Goal: Task Accomplishment & Management: Use online tool/utility

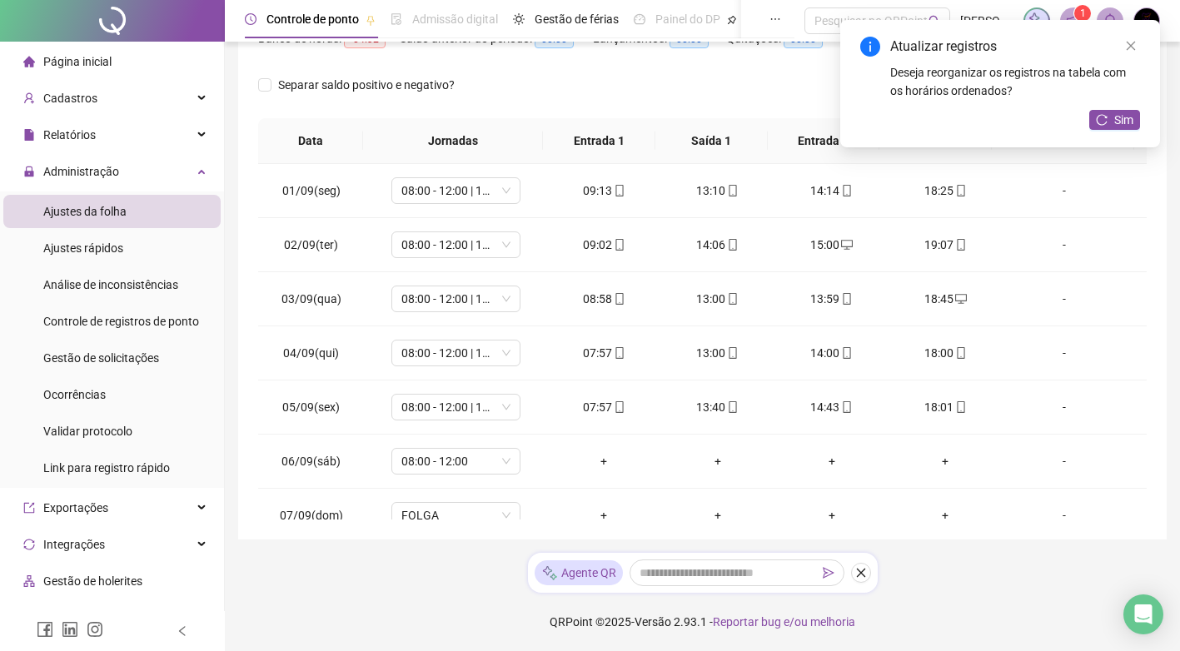
scroll to position [565, 0]
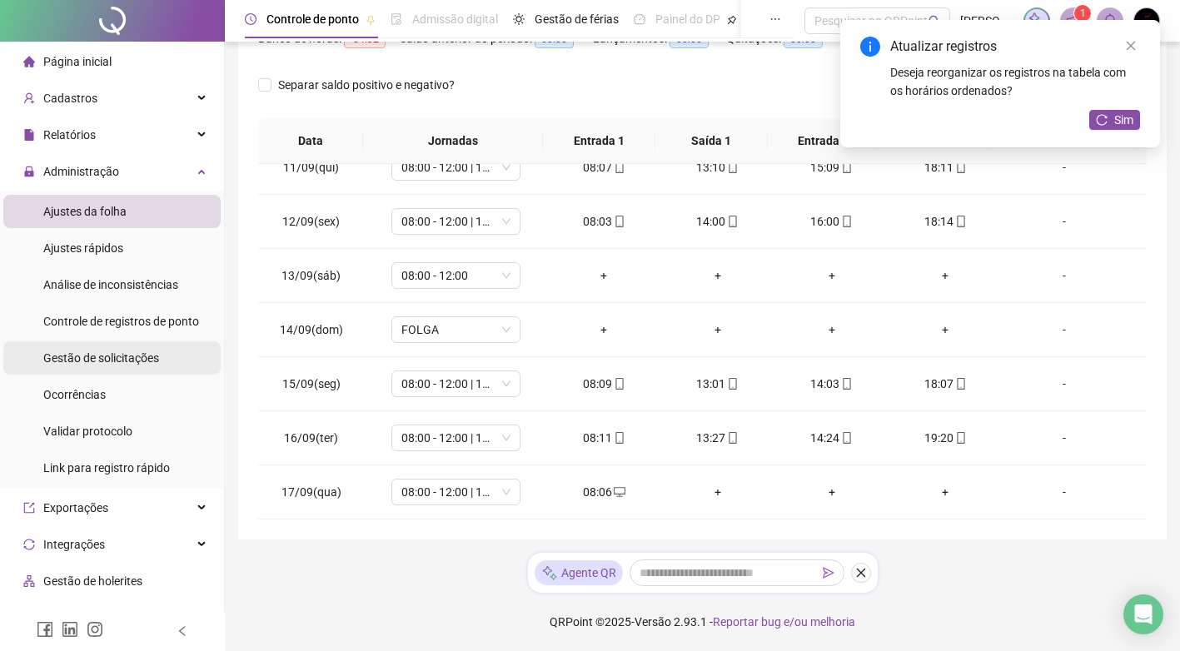
click at [147, 360] on span "Gestão de solicitações" at bounding box center [101, 358] width 116 height 13
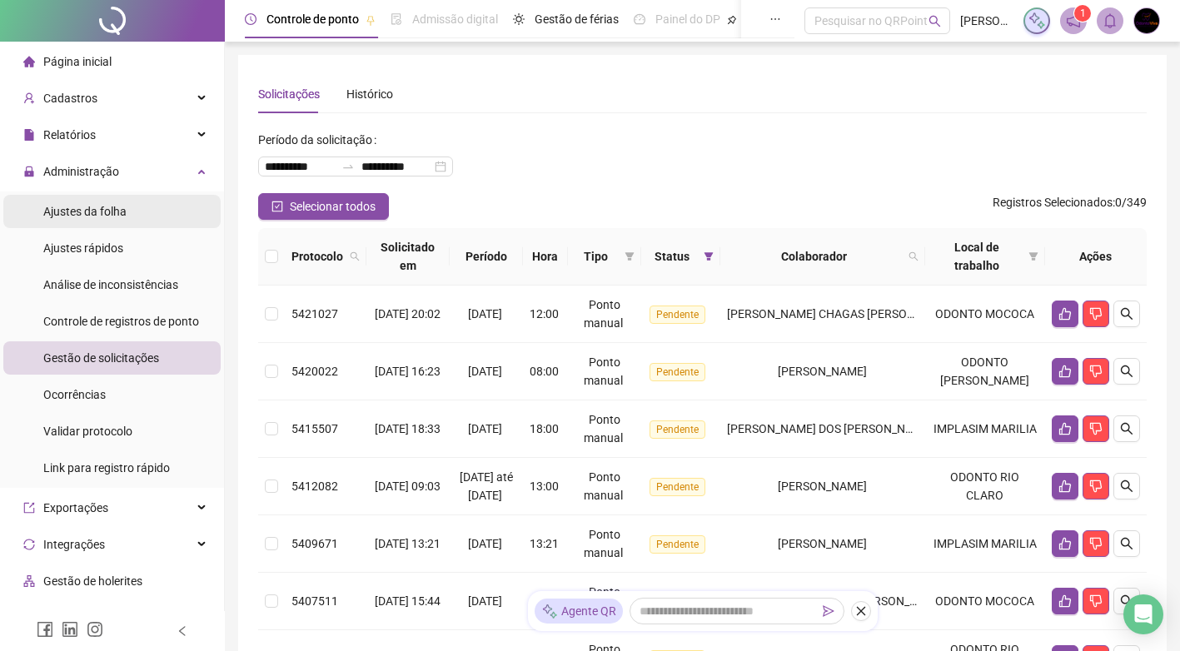
click at [138, 223] on li "Ajustes da folha" at bounding box center [111, 211] width 217 height 33
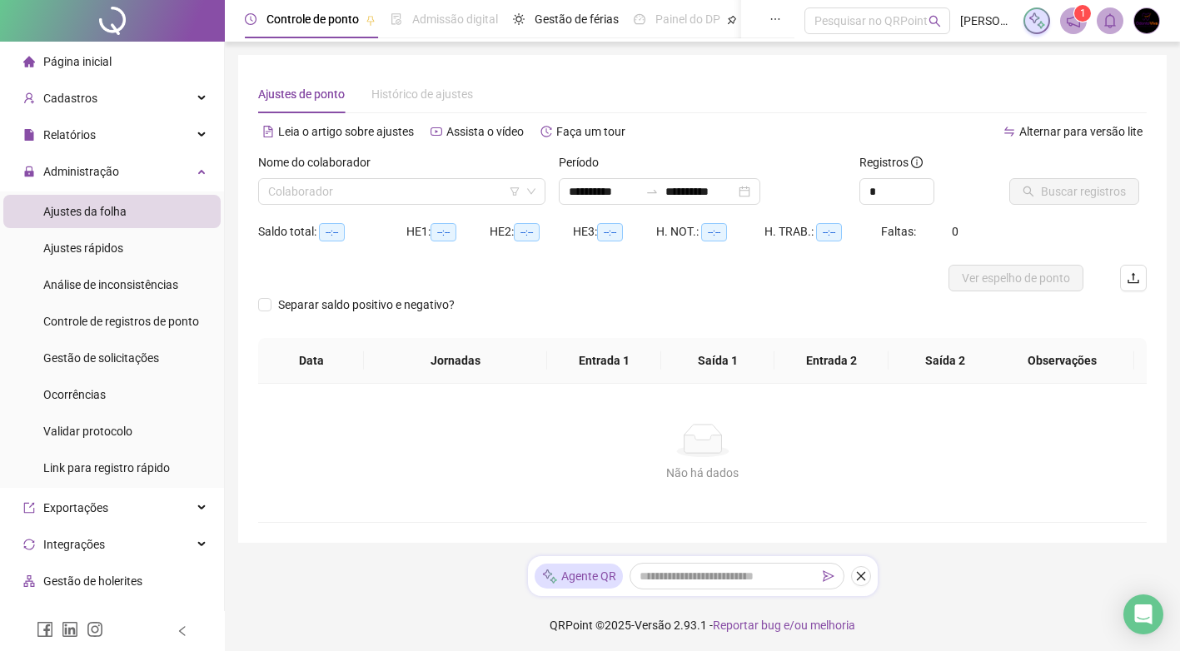
type input "**********"
click at [382, 192] on input "search" at bounding box center [394, 191] width 252 height 25
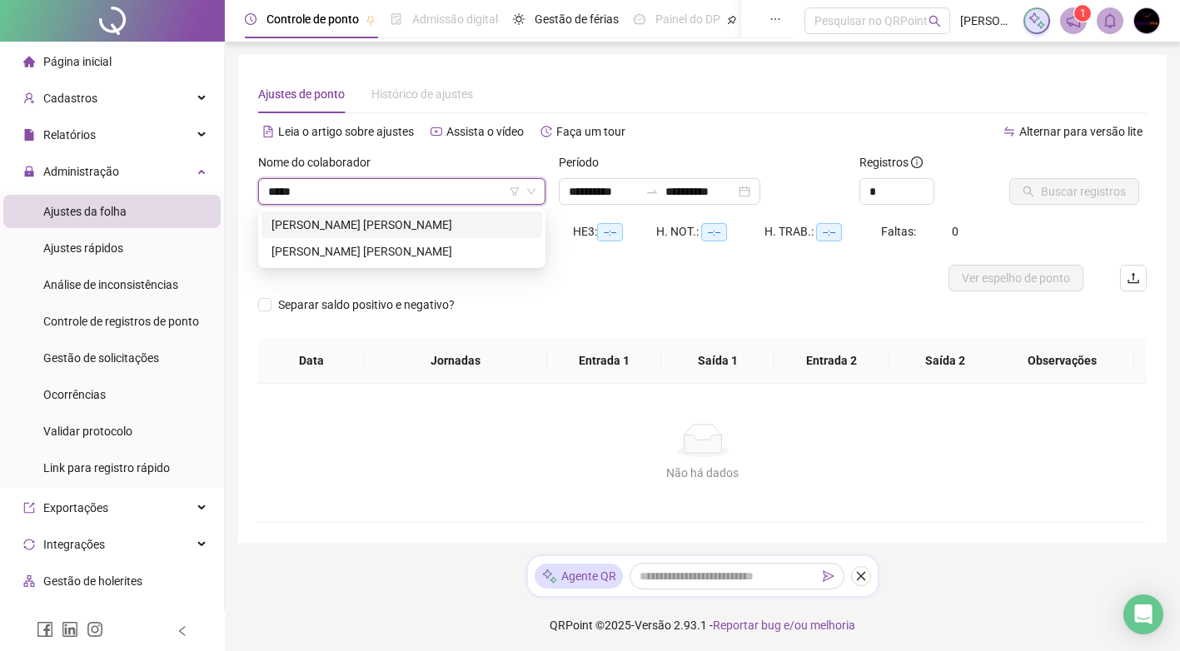
type input "******"
click at [511, 221] on div "[PERSON_NAME] [PERSON_NAME]" at bounding box center [402, 225] width 261 height 18
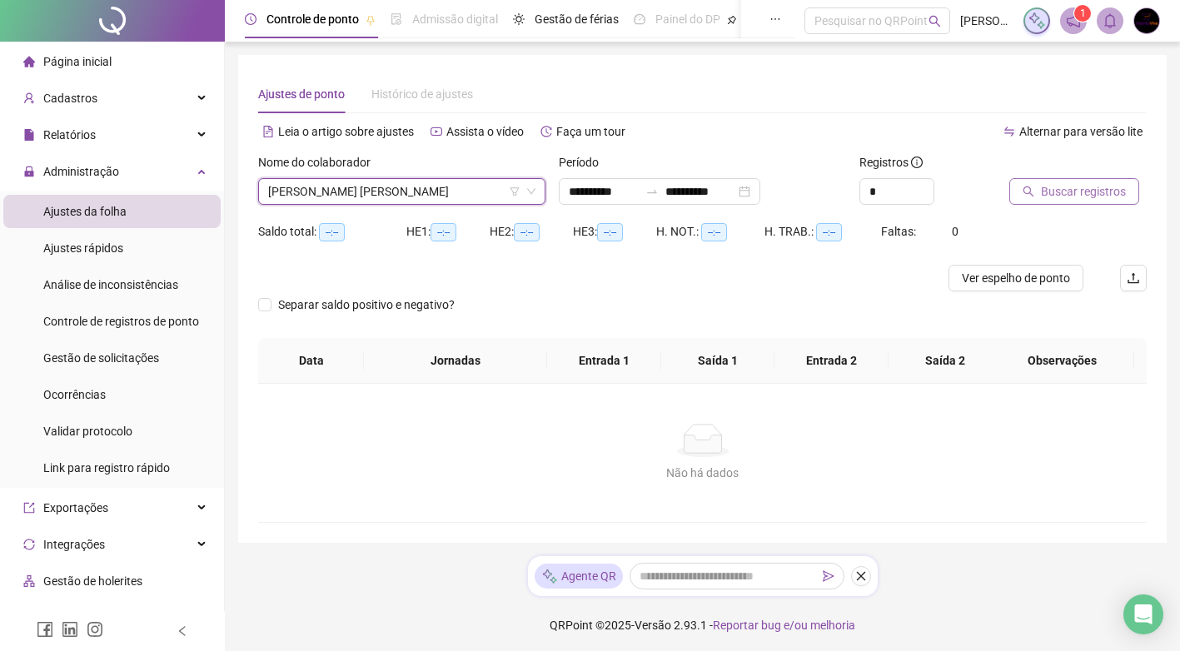
click at [1100, 196] on span "Buscar registros" at bounding box center [1083, 191] width 85 height 18
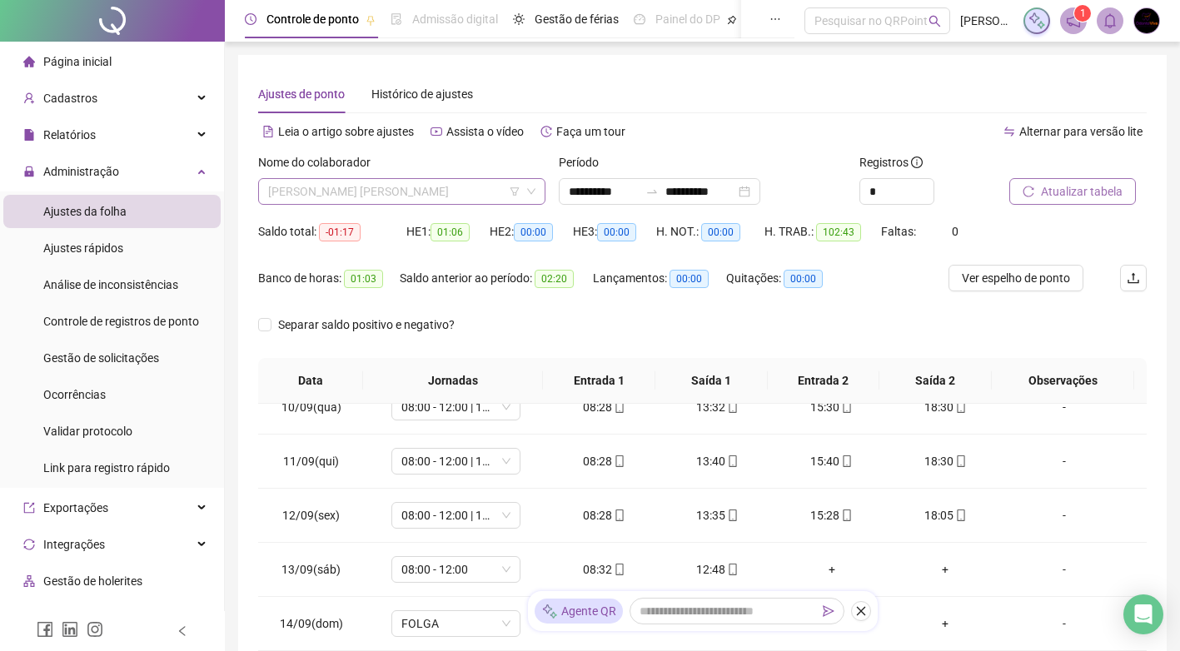
click at [382, 188] on span "[PERSON_NAME] [PERSON_NAME]" at bounding box center [401, 191] width 267 height 25
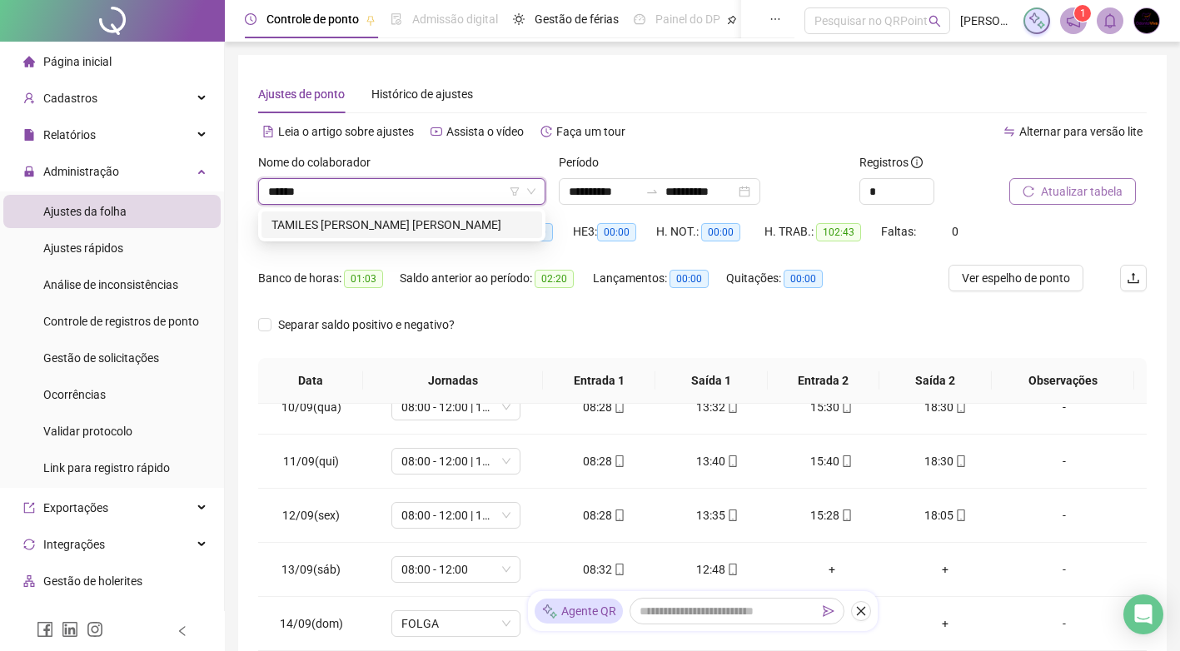
type input "*******"
click at [400, 234] on div "TAMILES [PERSON_NAME] [PERSON_NAME]" at bounding box center [402, 225] width 281 height 27
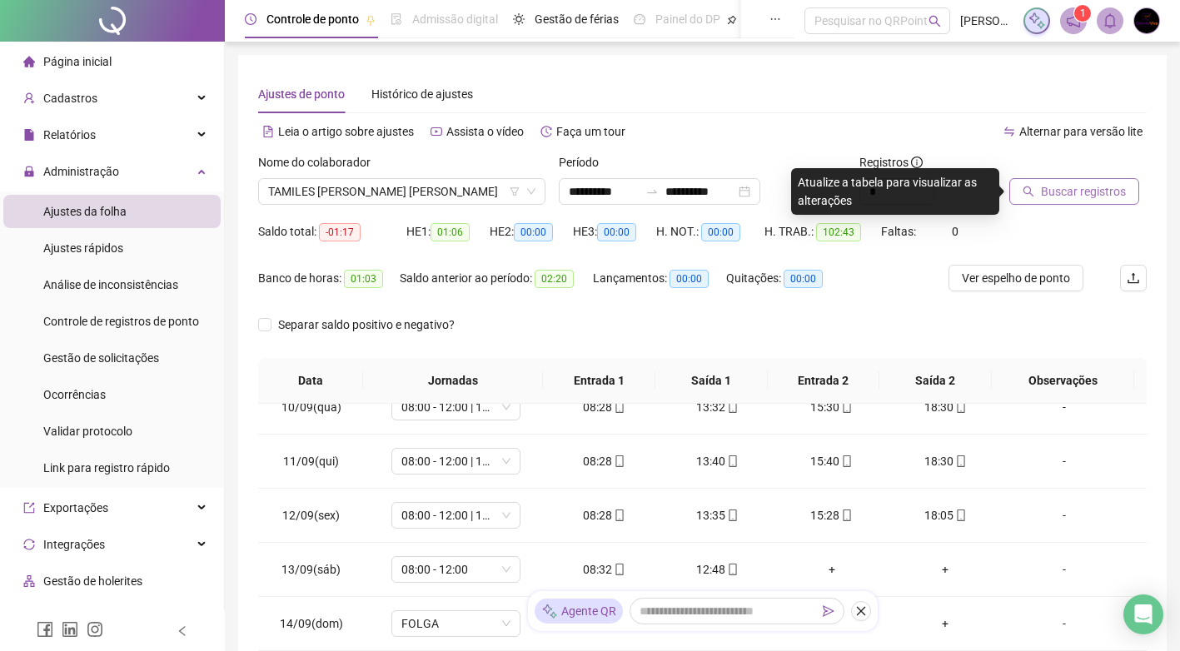
click at [1093, 175] on div at bounding box center [1058, 165] width 96 height 25
click at [1093, 186] on span "Buscar registros" at bounding box center [1083, 191] width 85 height 18
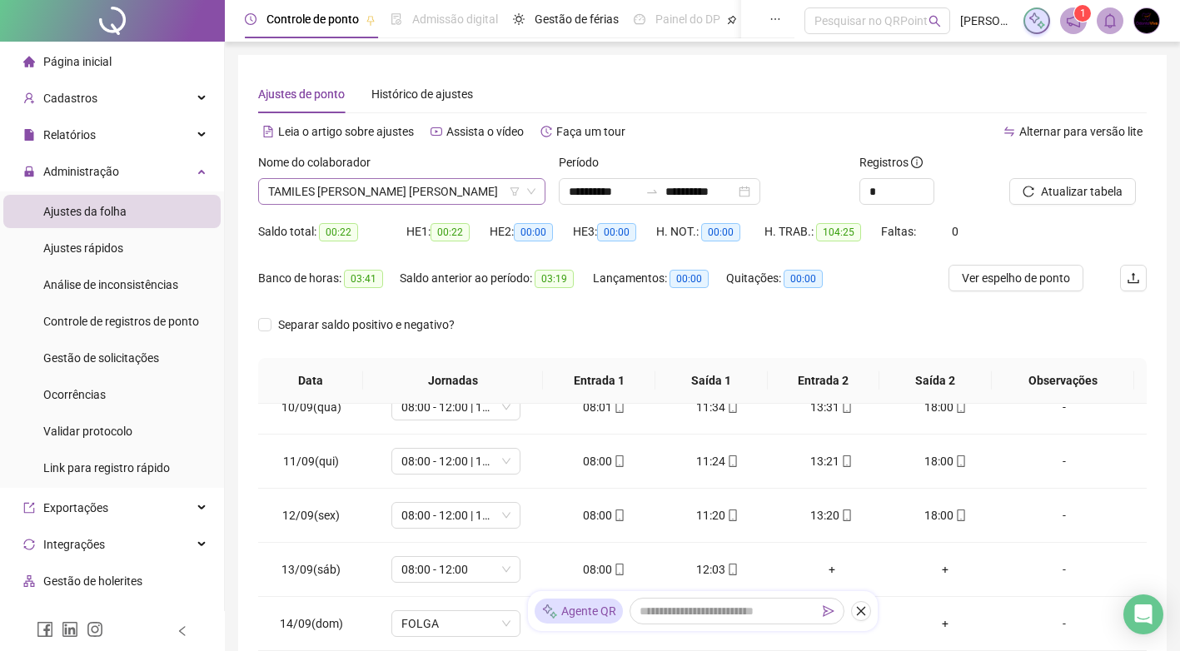
click at [377, 196] on span "TAMILES [PERSON_NAME] [PERSON_NAME]" at bounding box center [401, 191] width 267 height 25
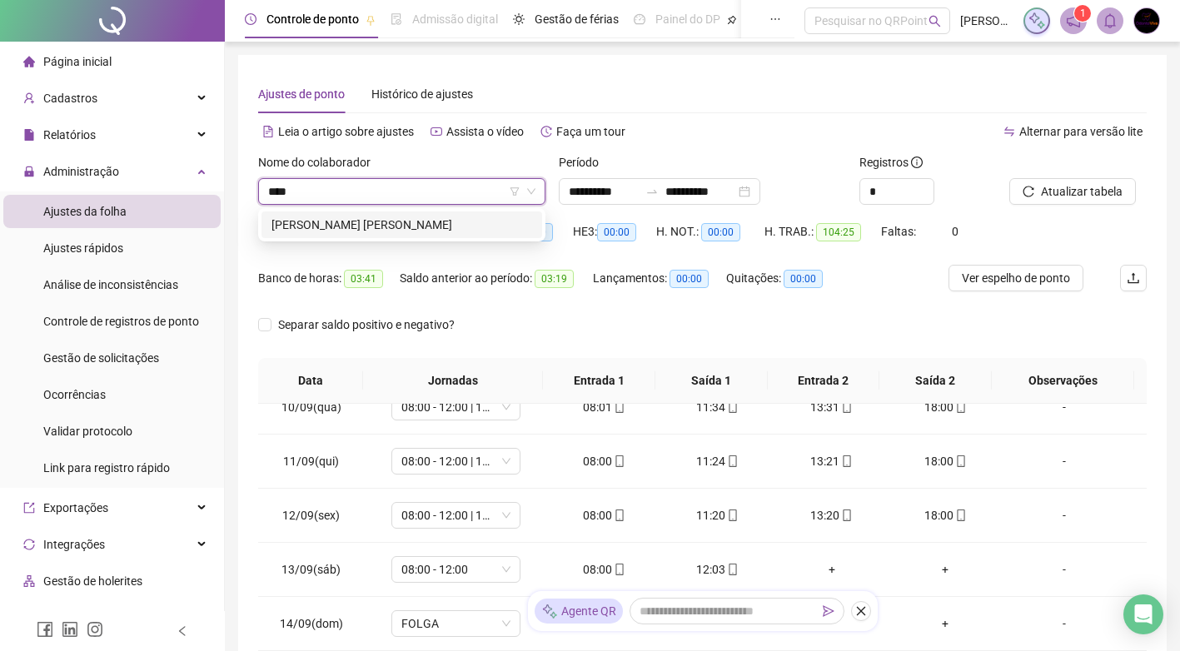
type input "*****"
click at [474, 221] on div "[PERSON_NAME] [PERSON_NAME]" at bounding box center [402, 225] width 261 height 18
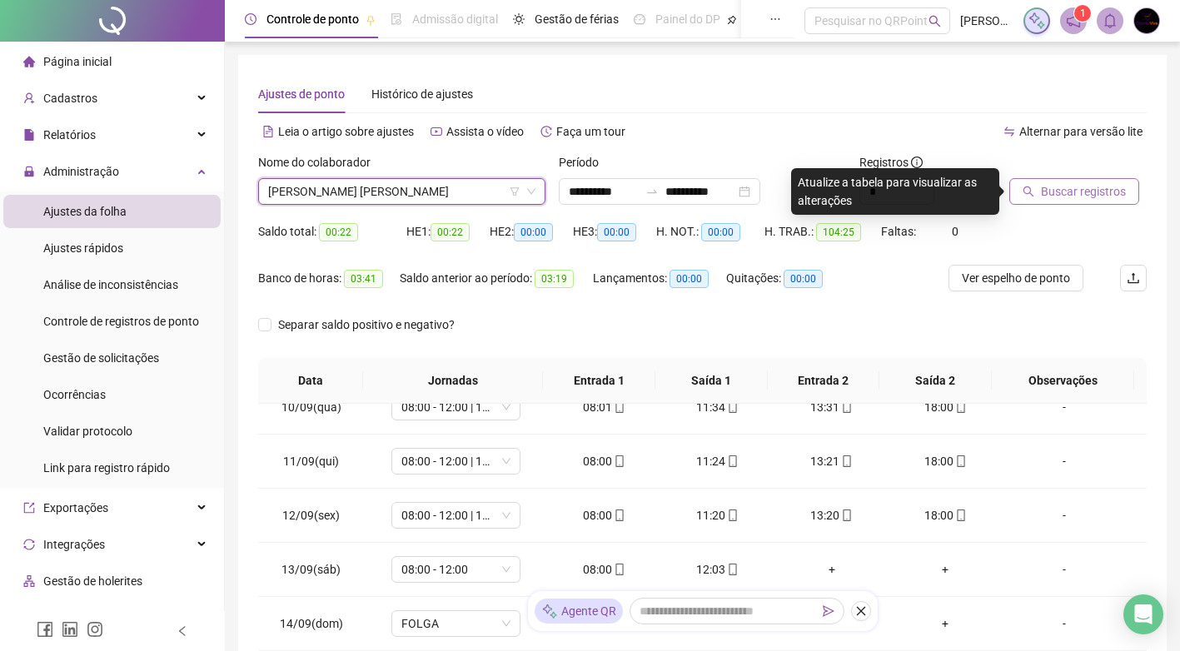
click at [1077, 190] on span "Buscar registros" at bounding box center [1083, 191] width 85 height 18
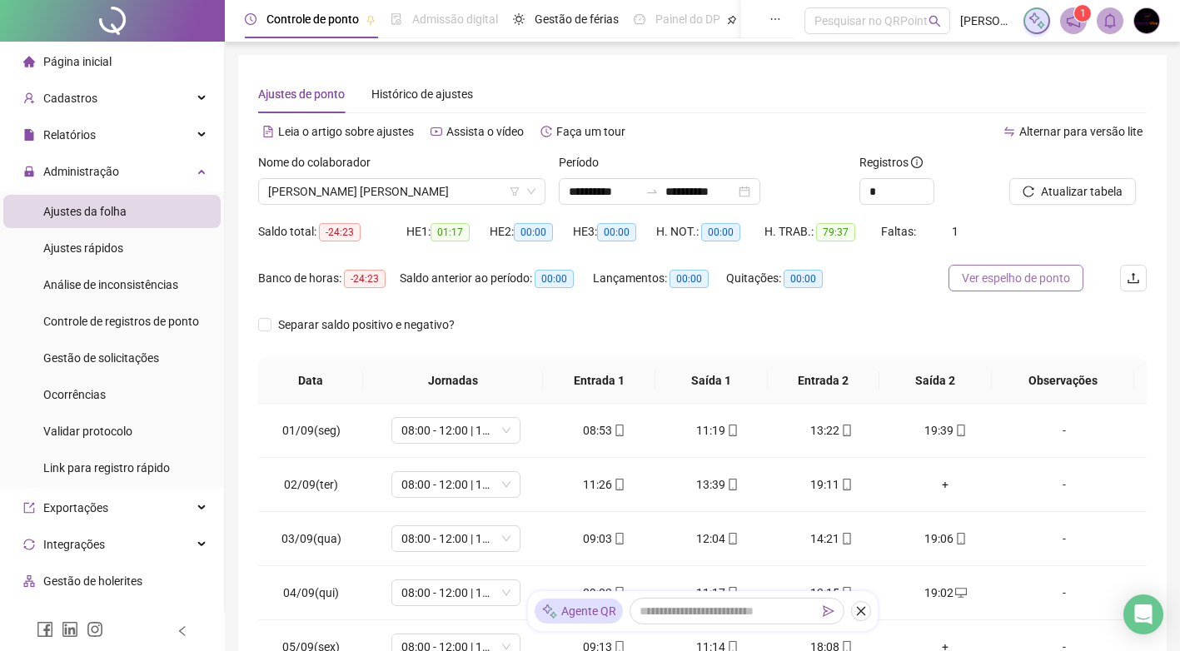
click at [1049, 282] on span "Ver espelho de ponto" at bounding box center [1016, 278] width 108 height 18
click at [407, 193] on span "[PERSON_NAME] [PERSON_NAME]" at bounding box center [401, 191] width 267 height 25
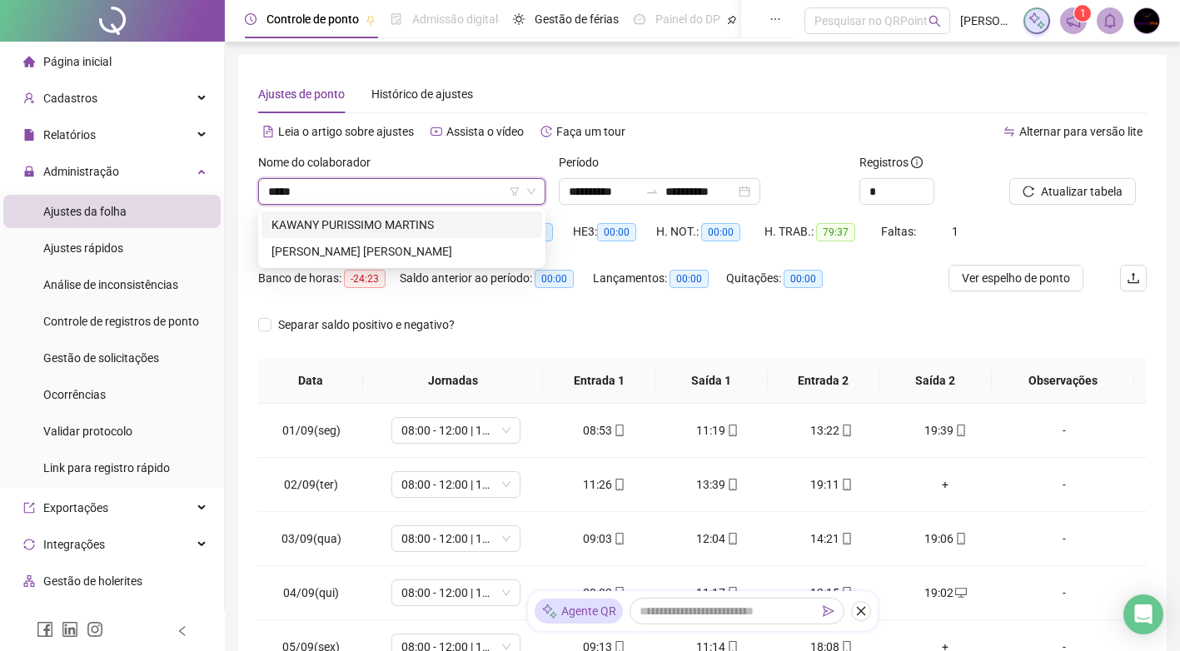
type input "******"
drag, startPoint x: 437, startPoint y: 226, endPoint x: 691, endPoint y: 220, distance: 254.2
click at [437, 226] on div "[PERSON_NAME] [PERSON_NAME]" at bounding box center [402, 225] width 261 height 18
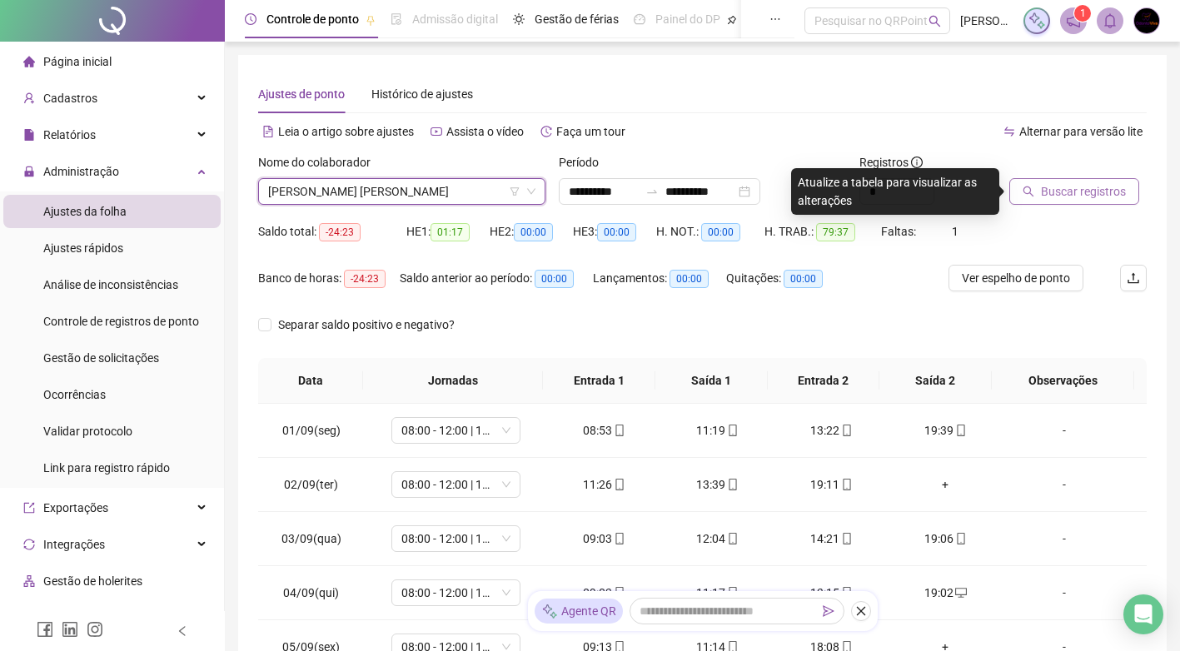
drag, startPoint x: 1098, startPoint y: 194, endPoint x: 1190, endPoint y: 182, distance: 93.2
click at [1098, 193] on span "Buscar registros" at bounding box center [1083, 191] width 85 height 18
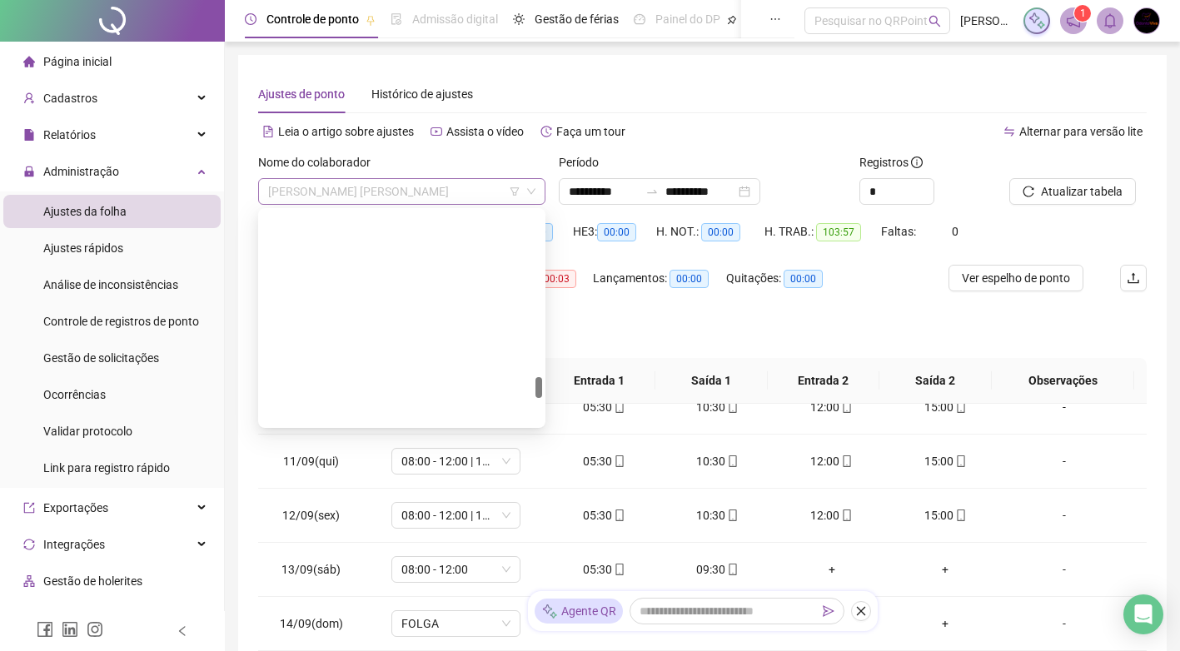
click at [380, 187] on span "[PERSON_NAME] [PERSON_NAME]" at bounding box center [401, 191] width 267 height 25
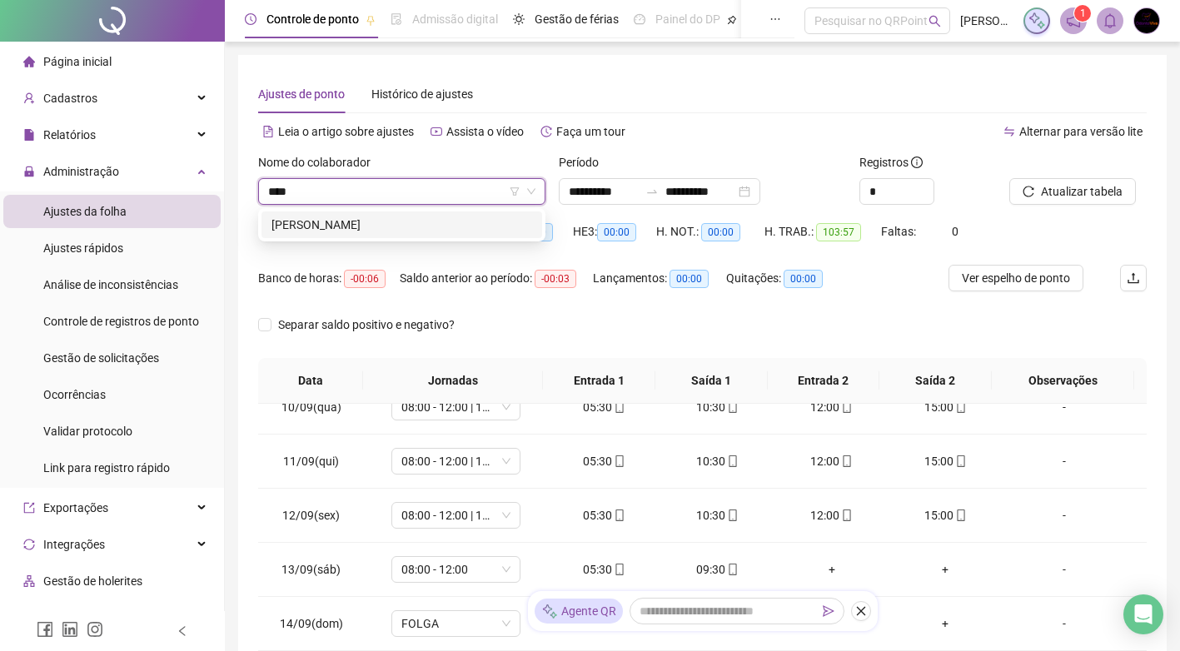
type input "*****"
click at [386, 226] on div "[PERSON_NAME]" at bounding box center [402, 225] width 261 height 18
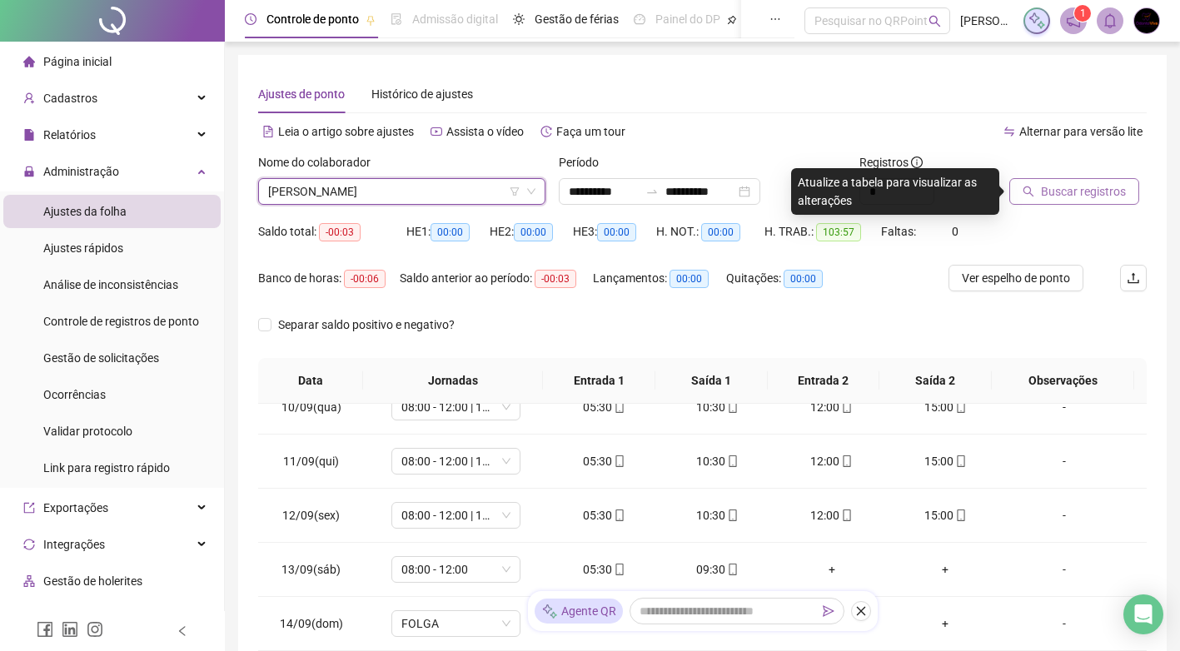
click at [1074, 201] on button "Buscar registros" at bounding box center [1075, 191] width 130 height 27
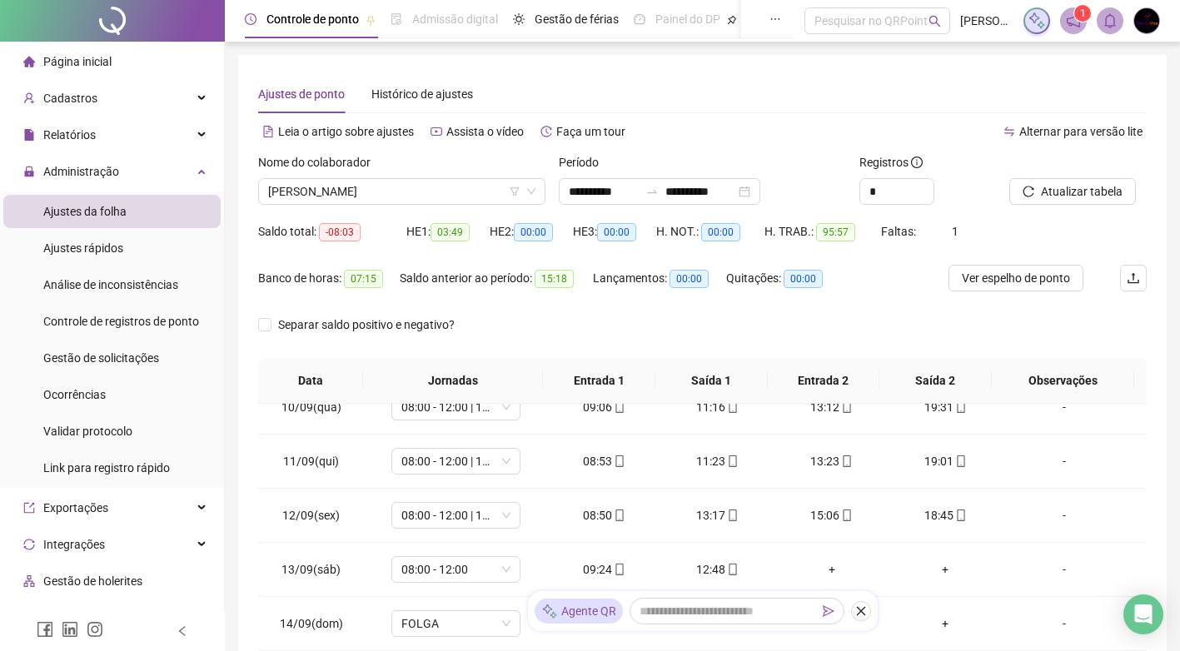
click at [399, 177] on div "Nome do colaborador" at bounding box center [401, 165] width 287 height 25
click at [379, 173] on div "Nome do colaborador" at bounding box center [401, 165] width 287 height 25
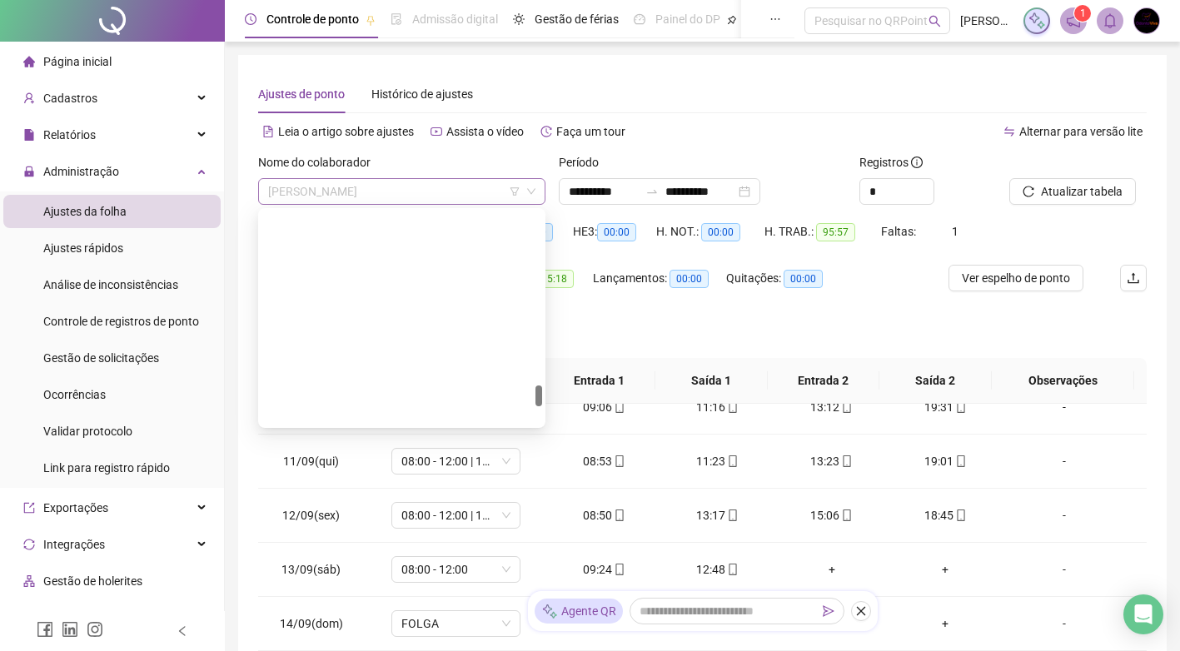
click at [393, 190] on span "[PERSON_NAME]" at bounding box center [401, 191] width 267 height 25
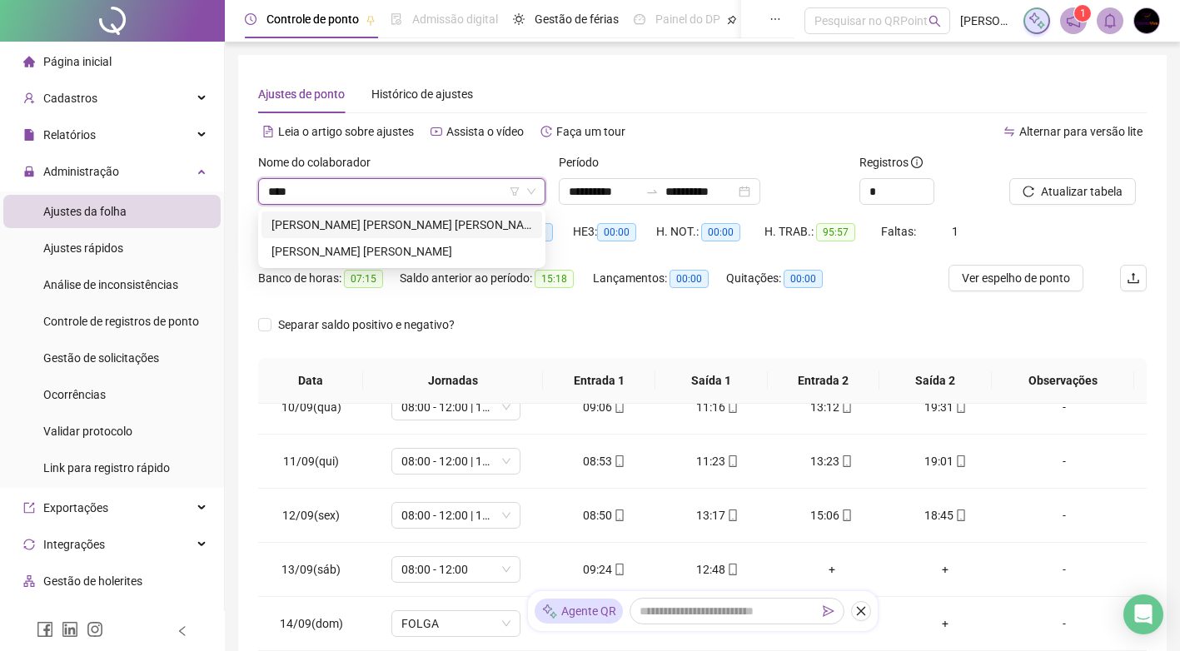
type input "*****"
click at [402, 250] on div "[PERSON_NAME] [PERSON_NAME]" at bounding box center [402, 251] width 261 height 18
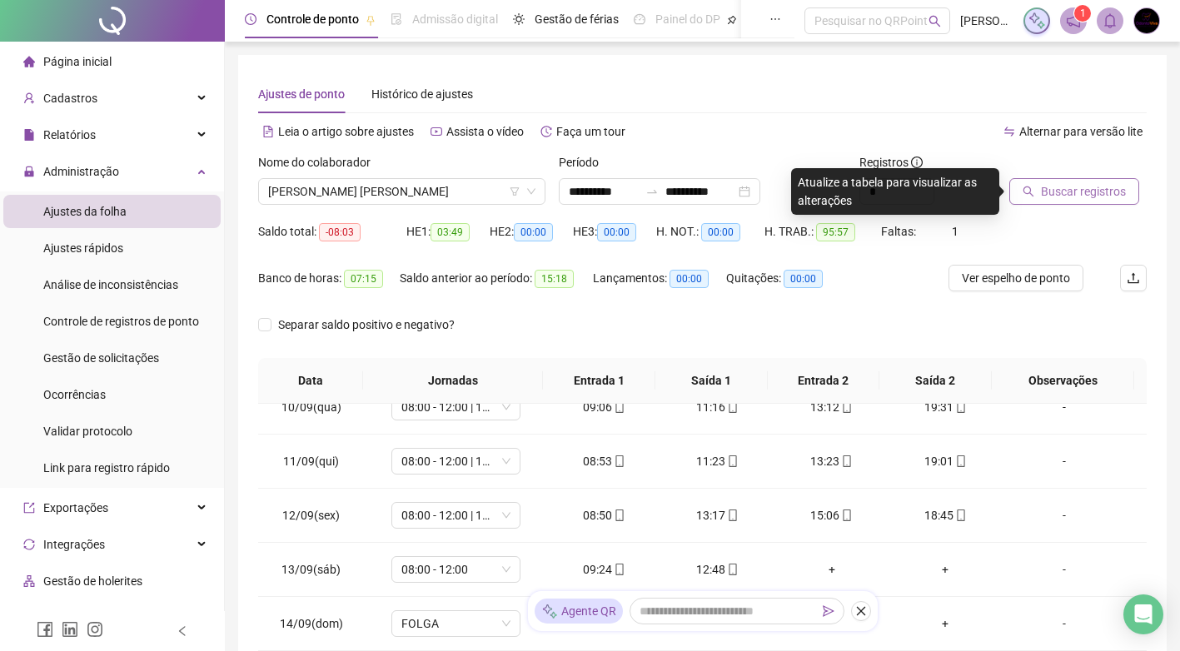
click at [1113, 190] on span "Buscar registros" at bounding box center [1083, 191] width 85 height 18
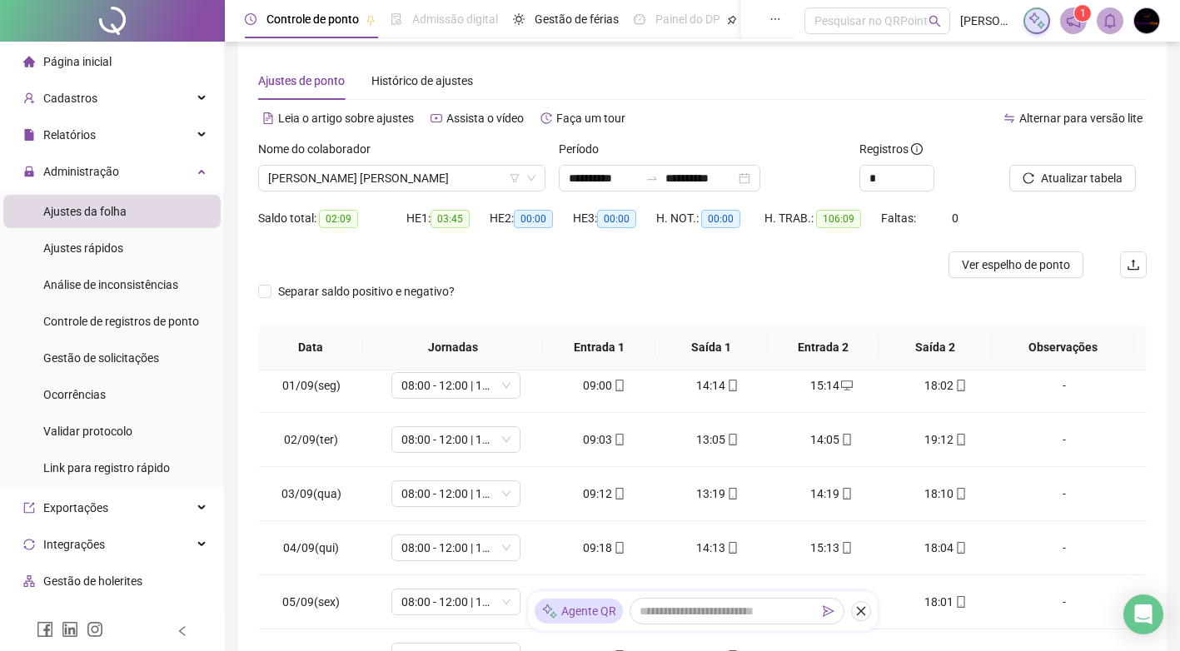
scroll to position [7, 0]
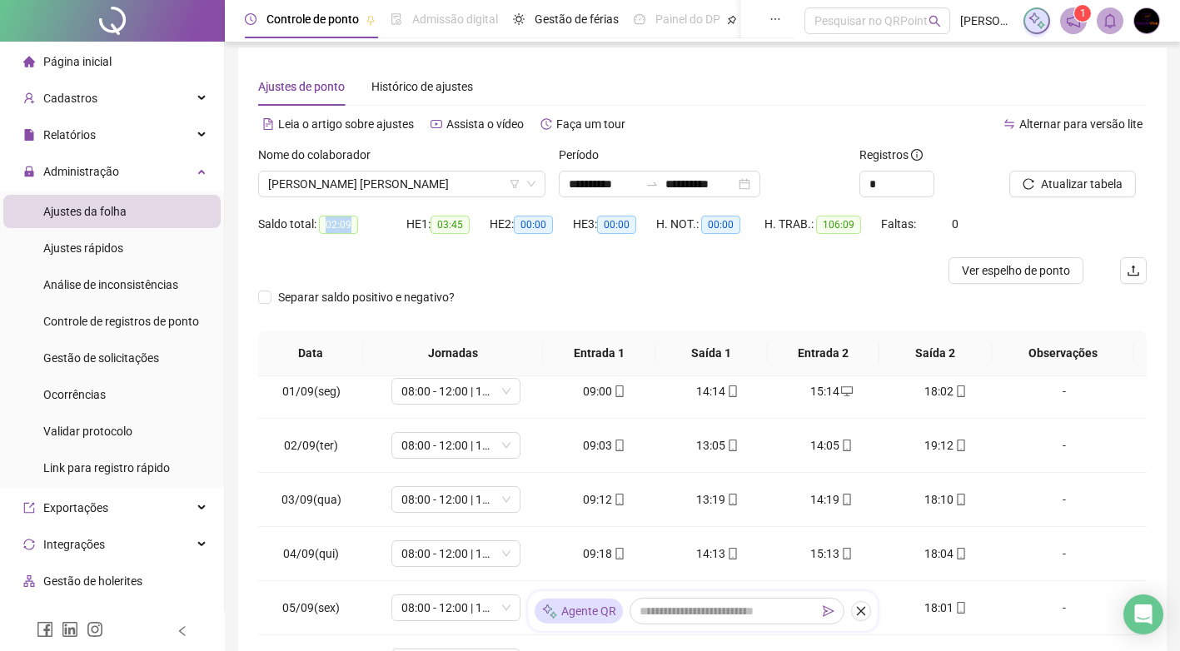
drag, startPoint x: 326, startPoint y: 225, endPoint x: 362, endPoint y: 221, distance: 36.1
click at [362, 221] on div "Saldo total: 02:09" at bounding box center [332, 224] width 148 height 19
